Goal: Task Accomplishment & Management: Use online tool/utility

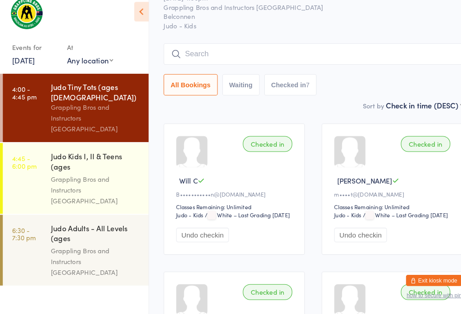
scroll to position [32, 0]
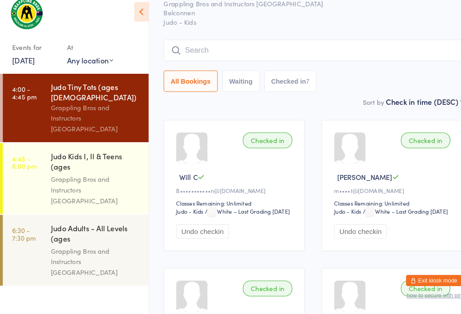
click at [327, 49] on input "search" at bounding box center [302, 59] width 289 height 21
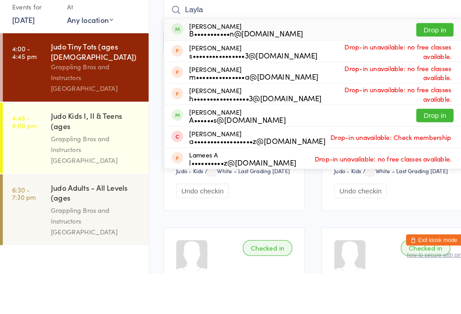
type input "Layla"
click at [433, 72] on button "Drop in" at bounding box center [420, 78] width 36 height 13
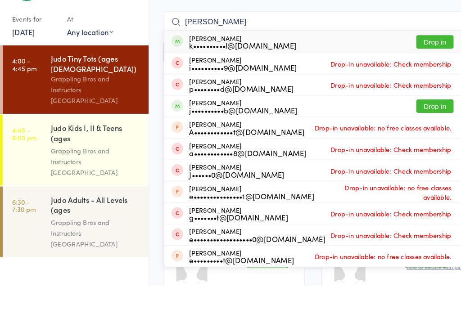
type input "[PERSON_NAME]"
click at [432, 72] on button "Drop in" at bounding box center [420, 78] width 36 height 13
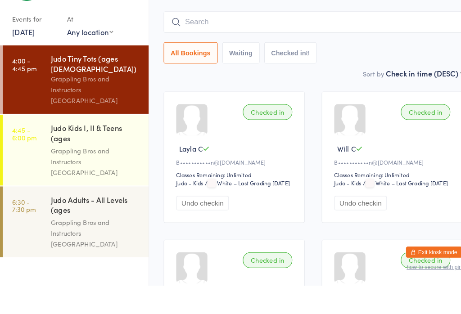
scroll to position [70, 0]
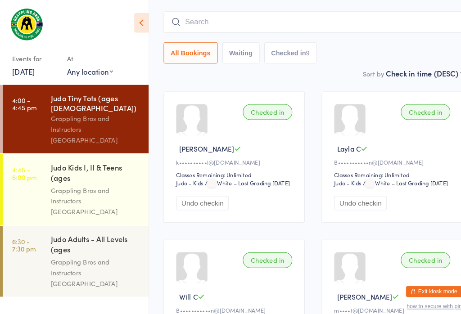
click at [317, 15] on input "search" at bounding box center [302, 21] width 289 height 21
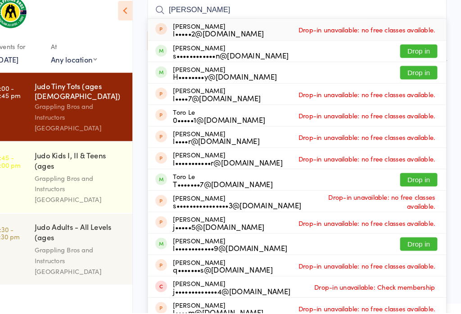
type input "[PERSON_NAME]"
click at [405, 75] on button "Drop in" at bounding box center [420, 81] width 36 height 13
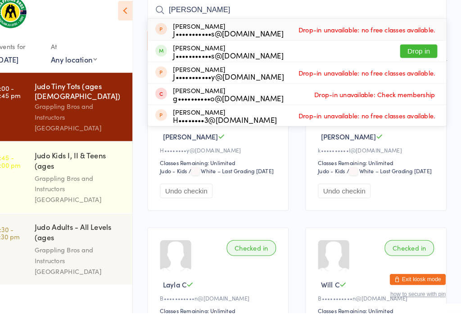
type input "[PERSON_NAME]"
click at [413, 55] on button "Drop in" at bounding box center [420, 61] width 36 height 13
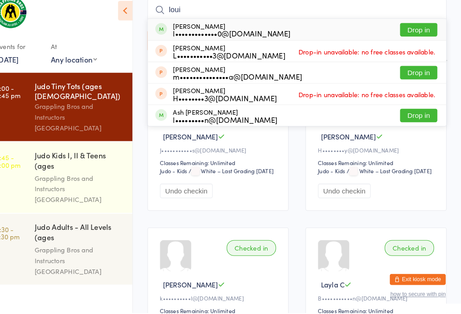
type input "loui"
click at [409, 34] on button "Drop in" at bounding box center [420, 40] width 36 height 13
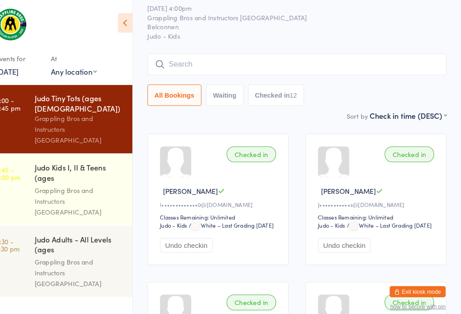
scroll to position [28, 0]
click at [161, 62] on input "search" at bounding box center [302, 62] width 289 height 21
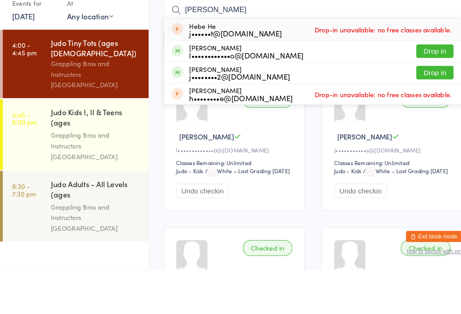
type input "[PERSON_NAME]"
click at [423, 96] on button "Drop in" at bounding box center [420, 102] width 36 height 13
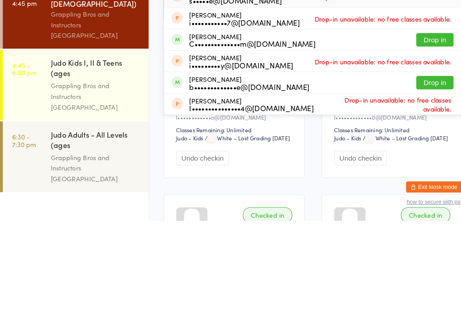
scroll to position [0, 0]
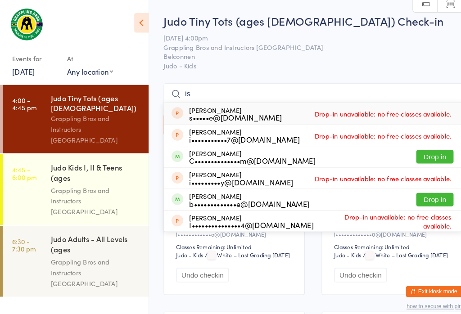
type input "i"
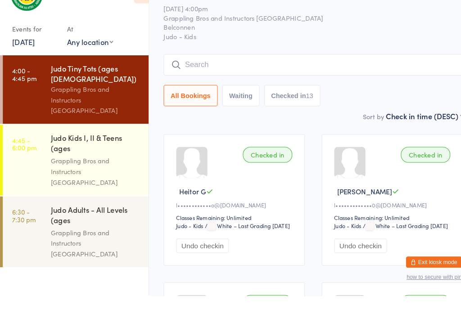
click at [227, 110] on button "Waiting" at bounding box center [233, 120] width 36 height 21
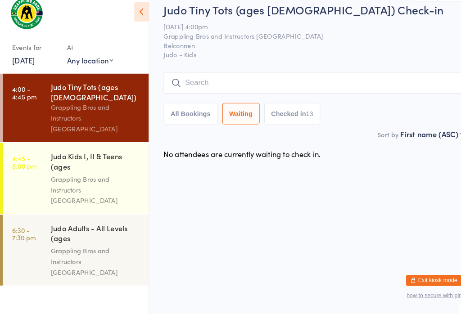
click at [266, 110] on button "Checked in 13" at bounding box center [282, 120] width 54 height 21
select select "5"
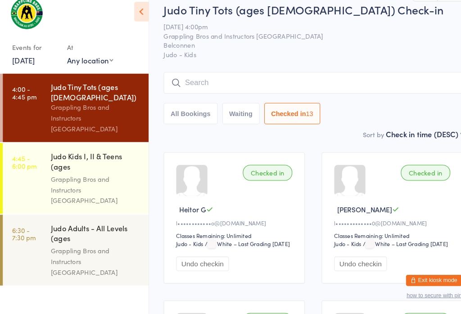
click at [184, 110] on button "All Bookings" at bounding box center [184, 120] width 52 height 21
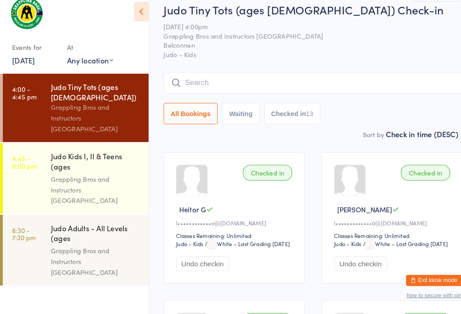
click at [59, 109] on div "Grappling Bros and Instructors [GEOGRAPHIC_DATA]" at bounding box center [92, 124] width 87 height 31
click at [389, 81] on input "search" at bounding box center [302, 91] width 289 height 21
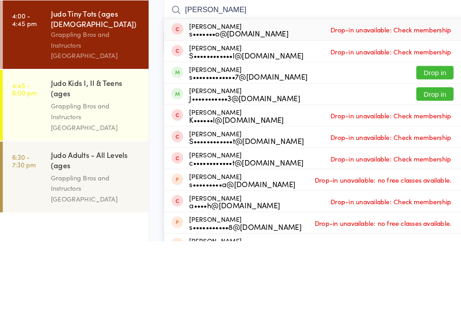
type input "[PERSON_NAME]"
click at [429, 166] on button "Drop in" at bounding box center [420, 172] width 36 height 13
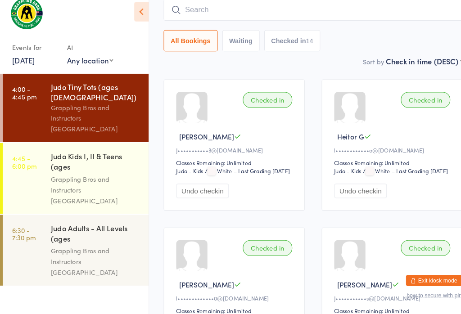
click at [385, 10] on input "search" at bounding box center [302, 20] width 289 height 21
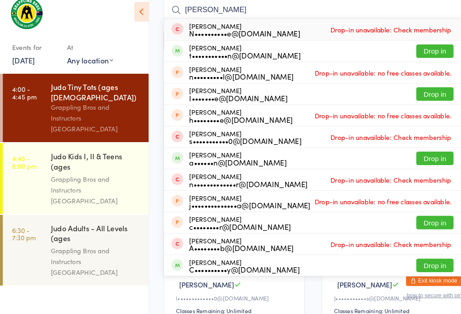
type input "[PERSON_NAME]"
click at [414, 54] on button "Drop in" at bounding box center [420, 60] width 36 height 13
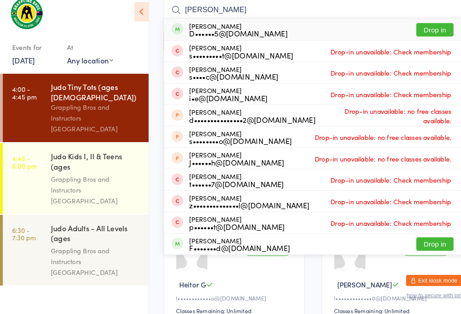
type input "[PERSON_NAME]"
click at [427, 33] on button "Drop in" at bounding box center [420, 39] width 36 height 13
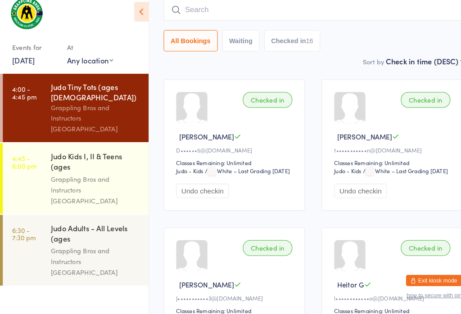
click at [250, 10] on input "search" at bounding box center [302, 20] width 289 height 21
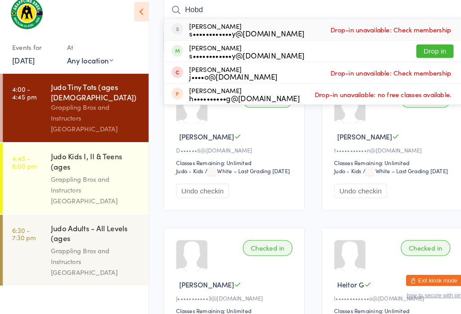
type input "Hobd"
click at [431, 54] on button "Drop in" at bounding box center [420, 60] width 36 height 13
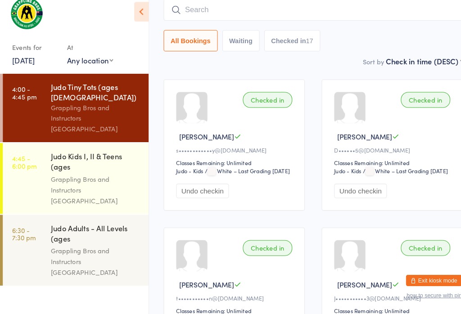
click at [401, 10] on input "search" at bounding box center [302, 20] width 289 height 21
click at [90, 12] on div at bounding box center [68, 26] width 112 height 32
click at [91, 157] on div "Judo Kids I, II & Teens (ages [DEMOGRAPHIC_DATA])" at bounding box center [92, 168] width 87 height 22
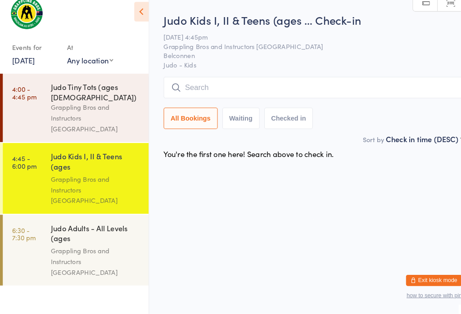
click at [337, 71] on div "Judo Kids I, II & Teens (ages … Check-in [DATE] 4:45pm Grappling Bros and Instr…" at bounding box center [302, 82] width 289 height 118
click at [347, 85] on input "search" at bounding box center [302, 95] width 289 height 21
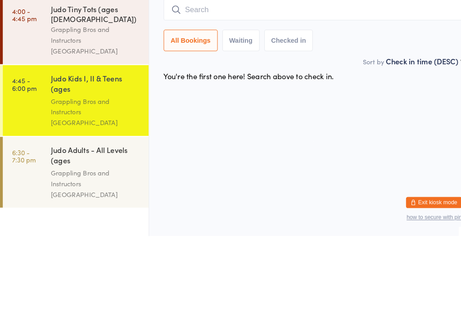
type input "L"
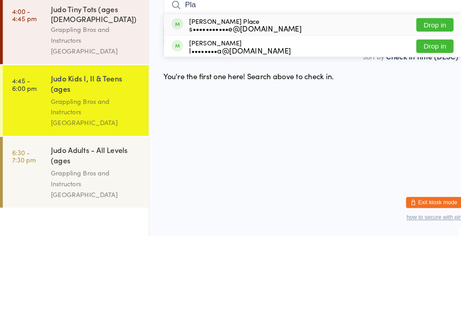
type input "Pla"
click at [426, 124] on button "Drop in" at bounding box center [420, 130] width 36 height 13
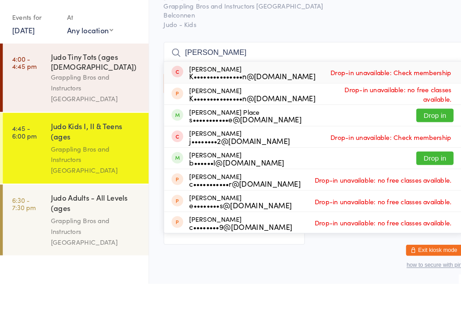
type input "[PERSON_NAME]"
click at [354, 141] on div "[PERSON_NAME] Place s•••••••••••e@[DOMAIN_NAME] Drop in" at bounding box center [303, 151] width 288 height 20
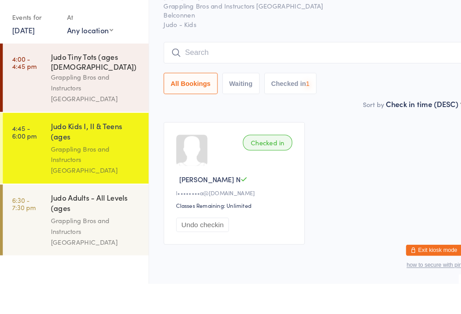
scroll to position [27, 0]
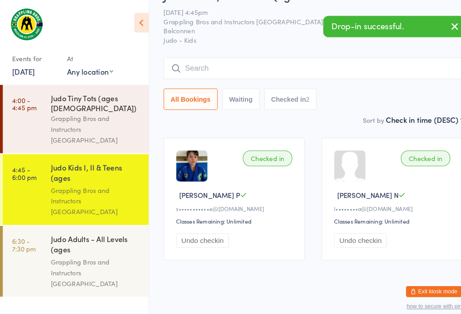
click at [245, 97] on button "Waiting" at bounding box center [233, 96] width 36 height 21
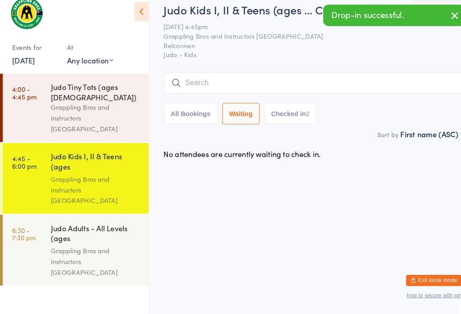
click at [195, 110] on button "All Bookings" at bounding box center [184, 120] width 52 height 21
select select "5"
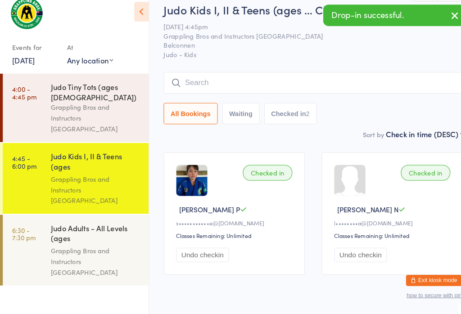
click at [97, 248] on div "Grappling Bros and Instructors [GEOGRAPHIC_DATA]" at bounding box center [92, 263] width 87 height 31
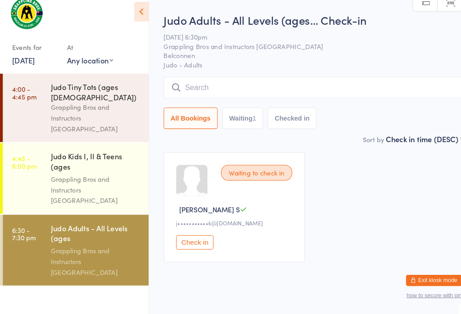
click at [124, 109] on div "Grappling Bros and Instructors [GEOGRAPHIC_DATA]" at bounding box center [92, 124] width 87 height 31
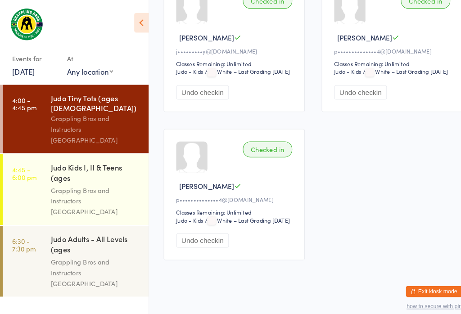
scroll to position [1277, 0]
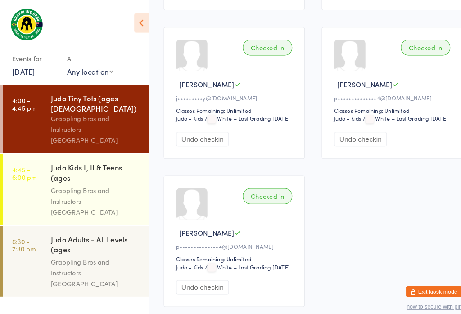
scroll to position [1134, 0]
click at [99, 179] on div "Grappling Bros and Instructors [GEOGRAPHIC_DATA]" at bounding box center [92, 194] width 87 height 31
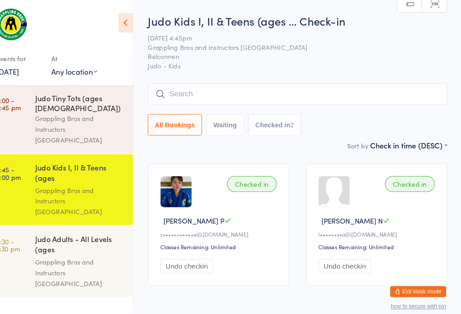
click at [182, 86] on input "search" at bounding box center [302, 91] width 289 height 21
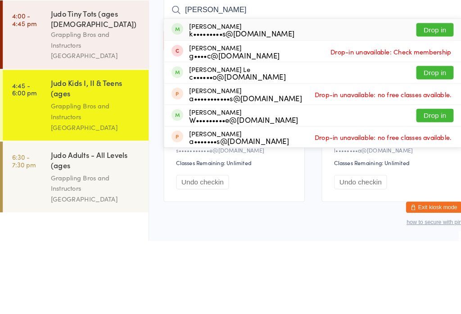
type input "[PERSON_NAME]"
click at [423, 104] on button "Drop in" at bounding box center [420, 110] width 36 height 13
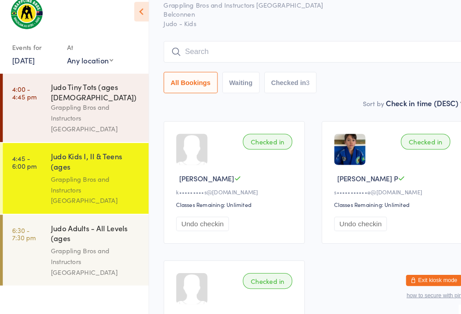
click at [202, 50] on input "search" at bounding box center [302, 60] width 289 height 21
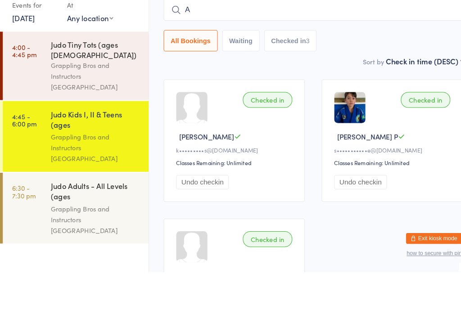
type input "Ax"
click at [123, 90] on div "Judo Tiny Tots (ages [DEMOGRAPHIC_DATA])" at bounding box center [92, 100] width 87 height 20
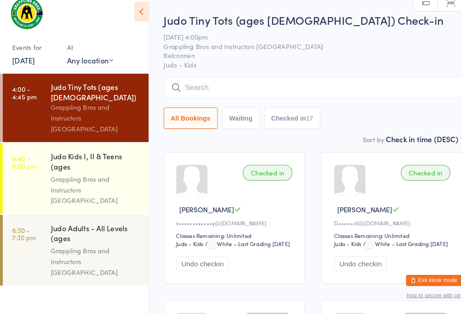
click at [284, 85] on input "search" at bounding box center [302, 95] width 289 height 21
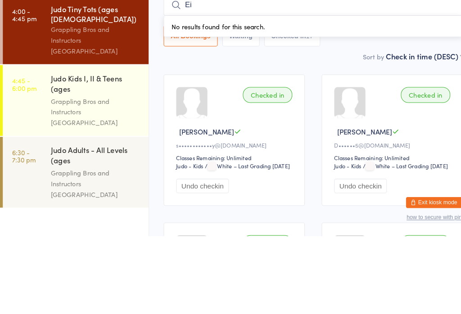
type input "E"
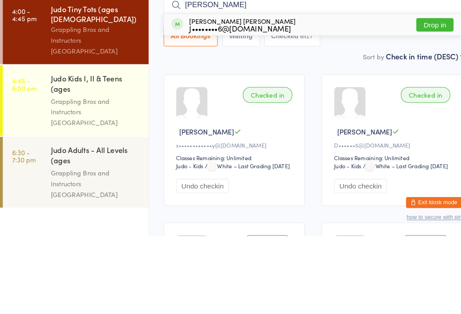
type input "[PERSON_NAME]"
click at [427, 104] on button "Drop in" at bounding box center [420, 110] width 36 height 13
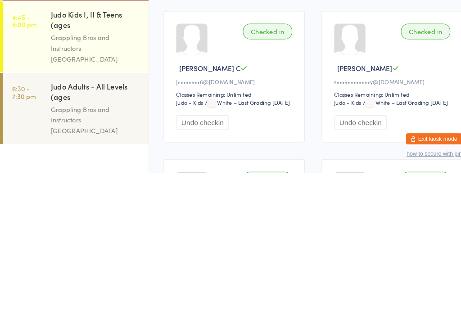
scroll to position [147, 0]
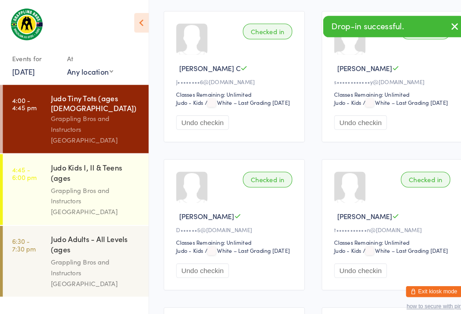
click at [80, 179] on div "Grappling Bros and Instructors [GEOGRAPHIC_DATA]" at bounding box center [92, 194] width 87 height 31
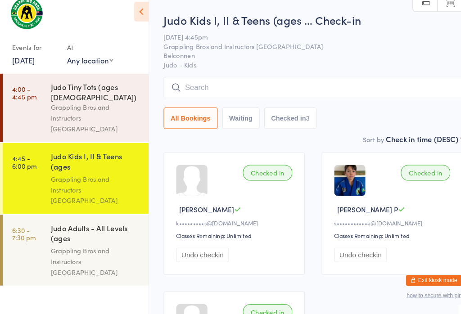
click at [206, 85] on input "search" at bounding box center [302, 95] width 289 height 21
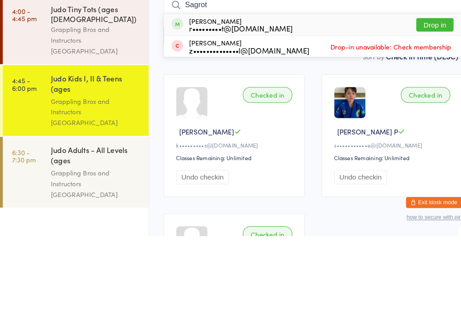
type input "Sagrot"
click at [418, 104] on button "Drop in" at bounding box center [420, 110] width 36 height 13
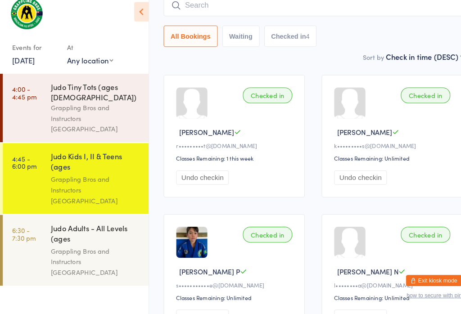
click at [85, 90] on div "Judo Tiny Tots (ages [DEMOGRAPHIC_DATA])" at bounding box center [92, 100] width 87 height 20
